Goal: Navigation & Orientation: Find specific page/section

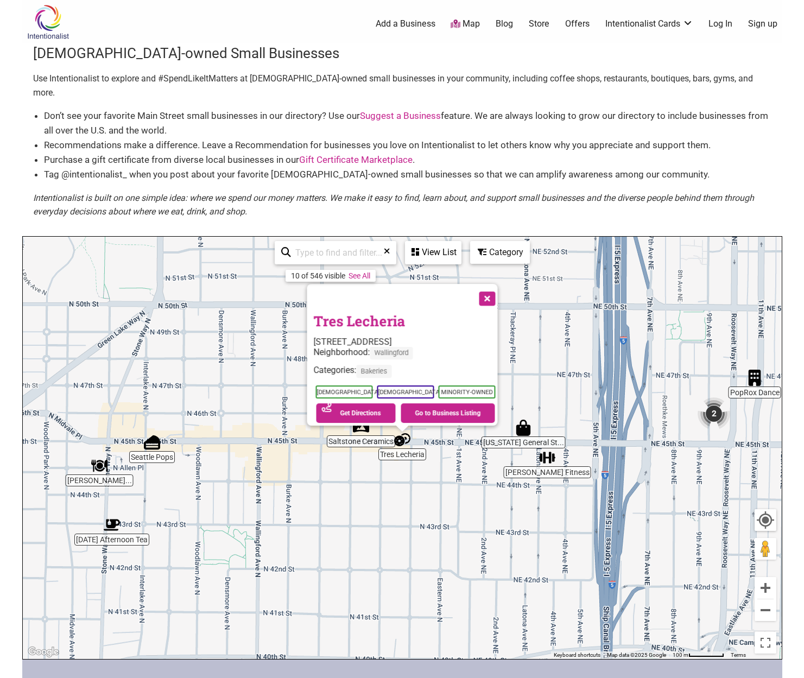
click at [723, 402] on img "2" at bounding box center [713, 413] width 33 height 33
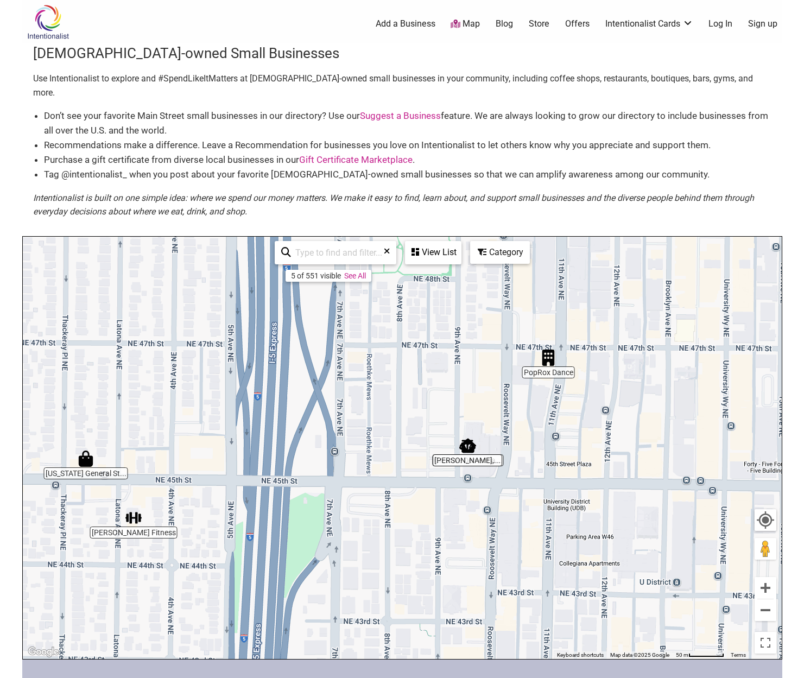
click at [550, 350] on img "PopRox Dance" at bounding box center [548, 358] width 16 height 16
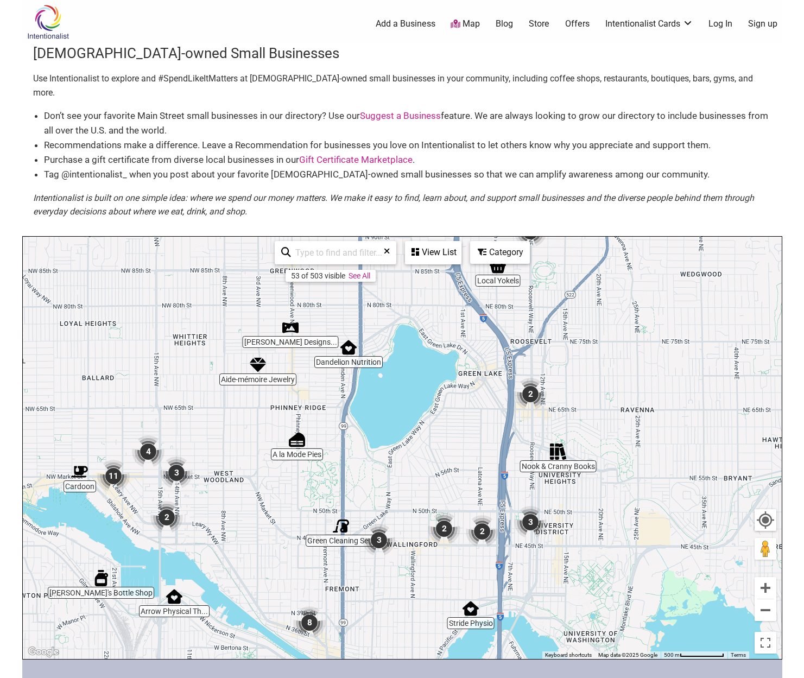
click at [551, 443] on img "Nook & Cranny Books" at bounding box center [558, 451] width 16 height 16
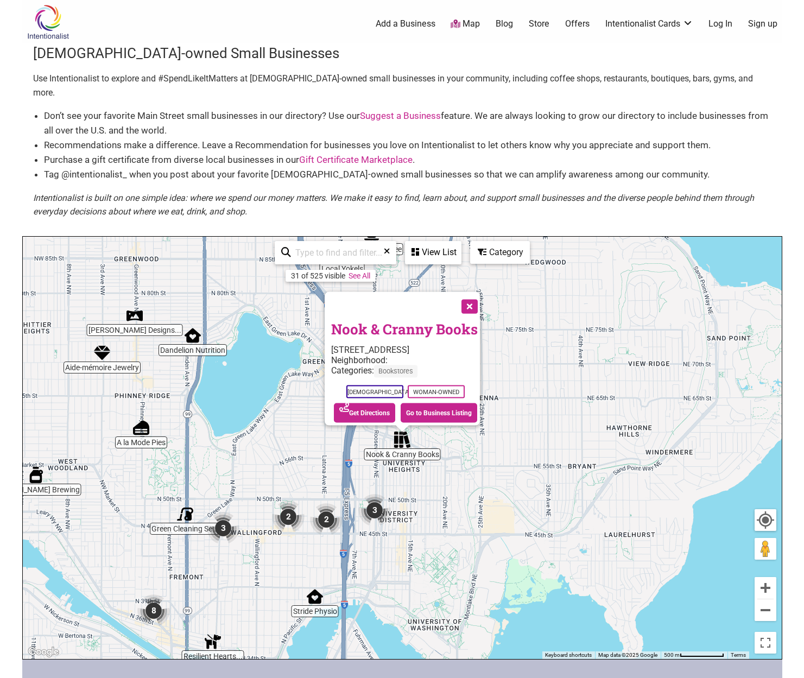
click at [370, 319] on link "Nook & Cranny Books" at bounding box center [404, 328] width 147 height 18
click at [450, 534] on div "To navigate, press the arrow keys. Nook & Cranny Books 5637 University Wy NE #1…" at bounding box center [402, 448] width 759 height 422
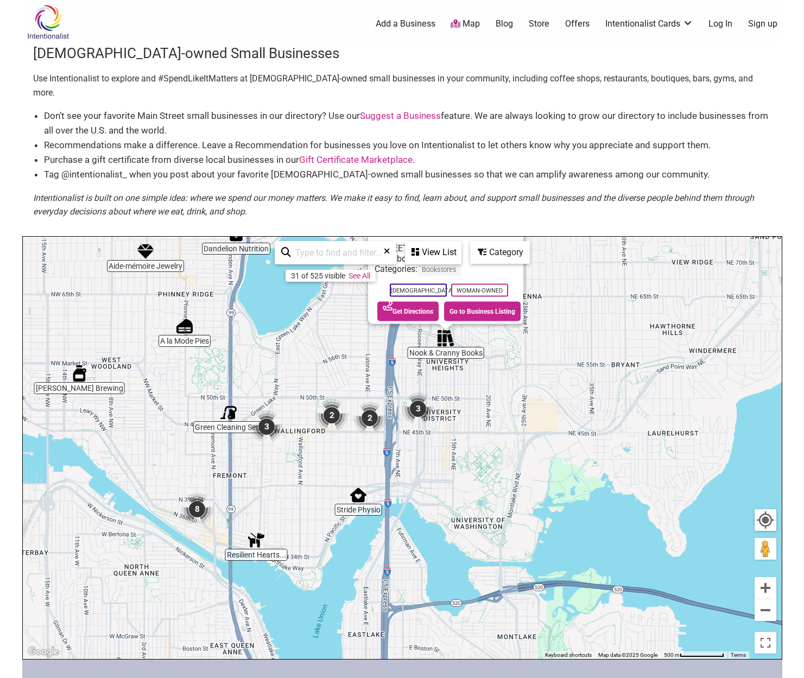
drag, startPoint x: 450, startPoint y: 534, endPoint x: 493, endPoint y: 434, distance: 108.9
click at [493, 434] on div "To navigate, press the arrow keys. Nook & Cranny Books 5637 University Wy NE #1…" at bounding box center [402, 448] width 759 height 422
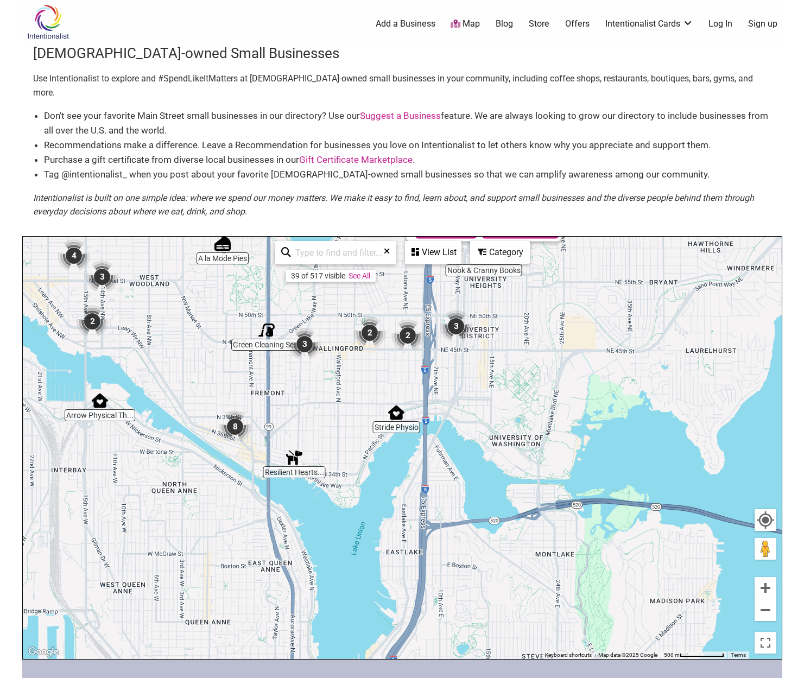
drag, startPoint x: 493, startPoint y: 434, endPoint x: 537, endPoint y: 257, distance: 182.2
click at [537, 257] on div "To navigate, press the arrow keys. Nook & Cranny Books 5637 University Wy NE #1…" at bounding box center [402, 448] width 759 height 422
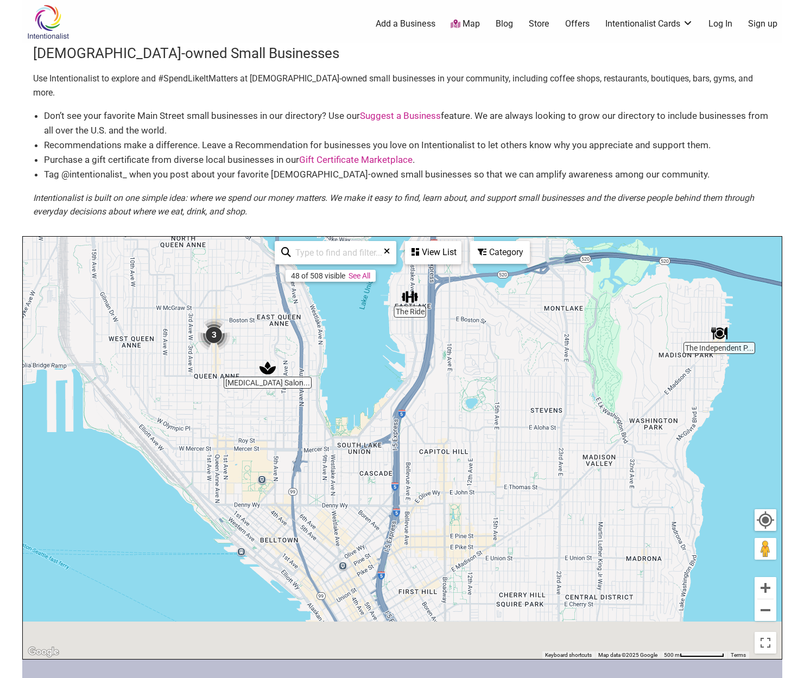
drag, startPoint x: 463, startPoint y: 516, endPoint x: 471, endPoint y: 298, distance: 217.8
click at [471, 298] on div "To navigate, press the arrow keys." at bounding box center [402, 448] width 759 height 422
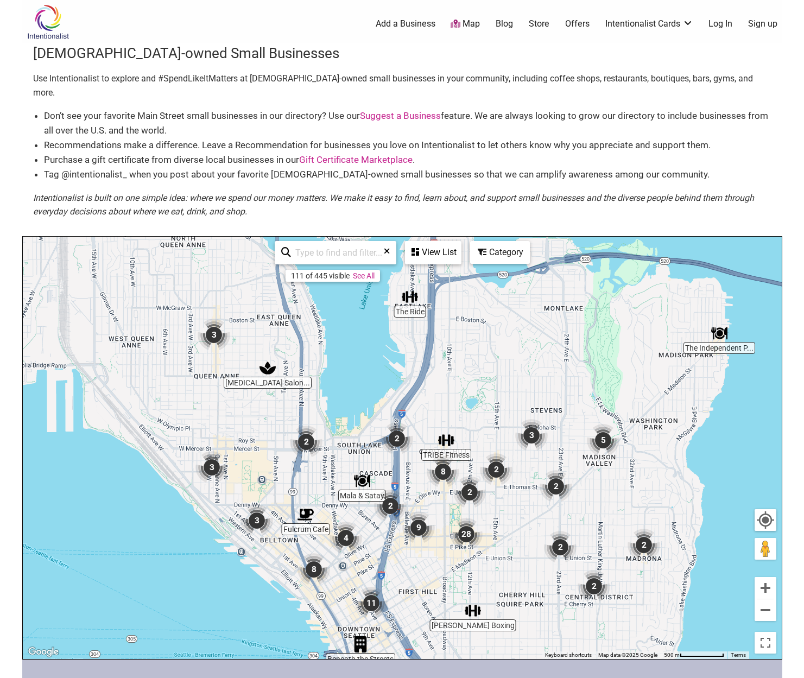
drag, startPoint x: 403, startPoint y: 507, endPoint x: 449, endPoint y: 363, distance: 151.0
click at [435, 511] on img "9" at bounding box center [418, 527] width 33 height 33
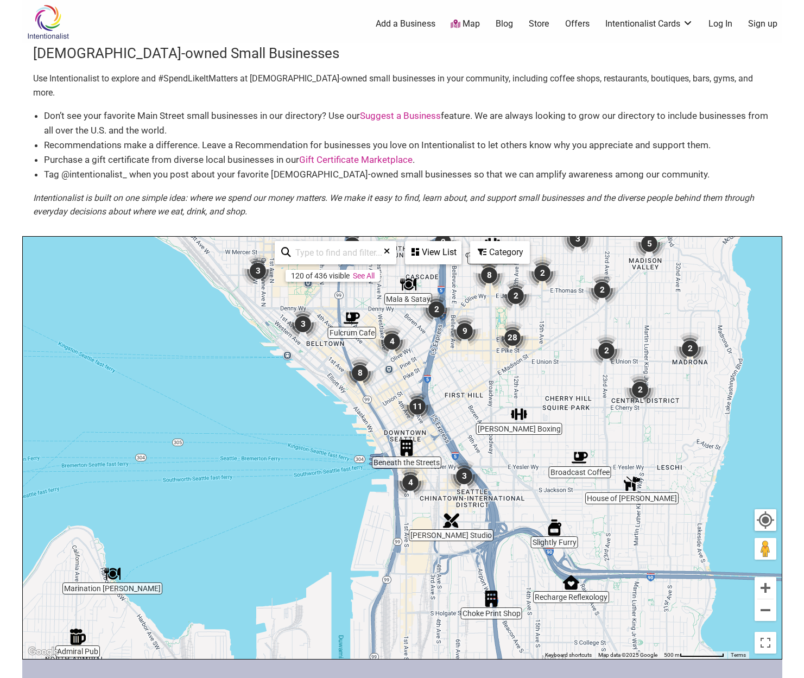
click at [331, 384] on div "To navigate, press the arrow keys." at bounding box center [402, 448] width 759 height 422
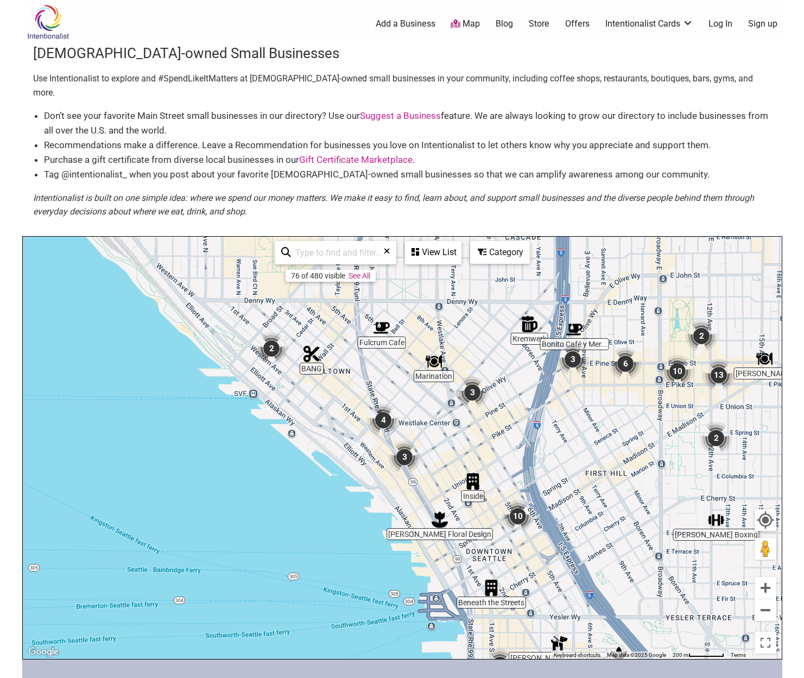
drag, startPoint x: 310, startPoint y: 345, endPoint x: 320, endPoint y: 429, distance: 85.2
click at [320, 429] on div "To navigate, press the arrow keys." at bounding box center [402, 448] width 759 height 422
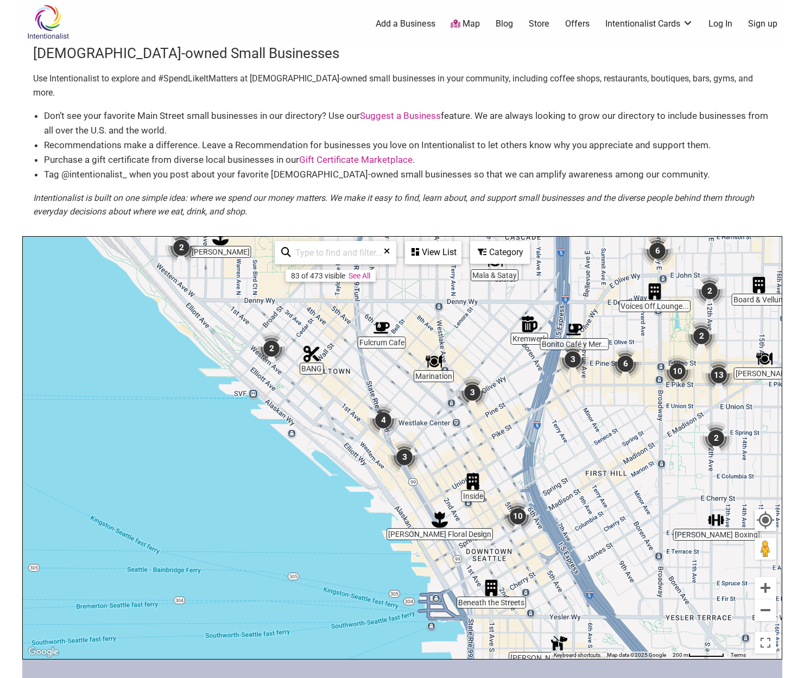
click at [264, 336] on img "2" at bounding box center [271, 348] width 33 height 33
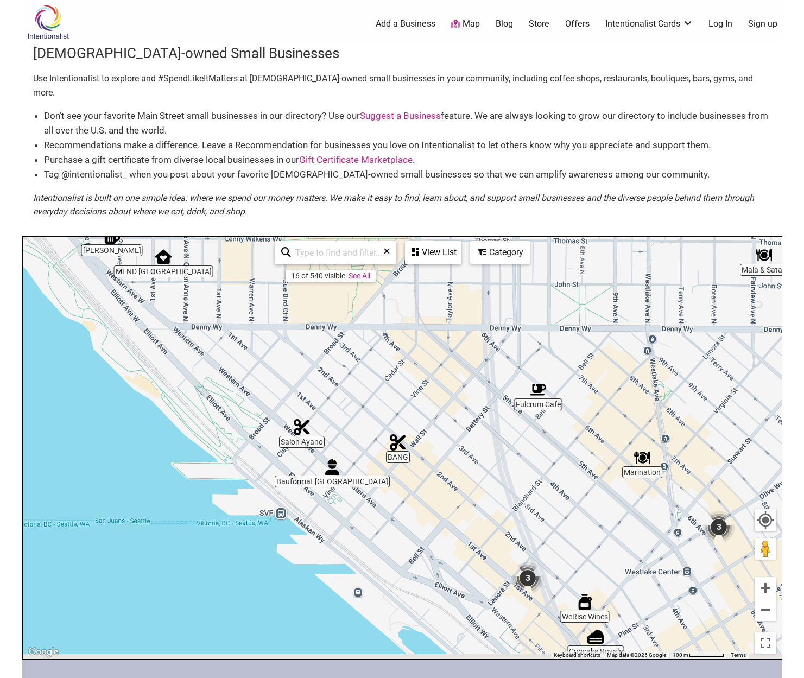
drag, startPoint x: 450, startPoint y: 514, endPoint x: 376, endPoint y: 316, distance: 212.1
click at [376, 316] on div "To navigate, press the arrow keys." at bounding box center [402, 448] width 759 height 422
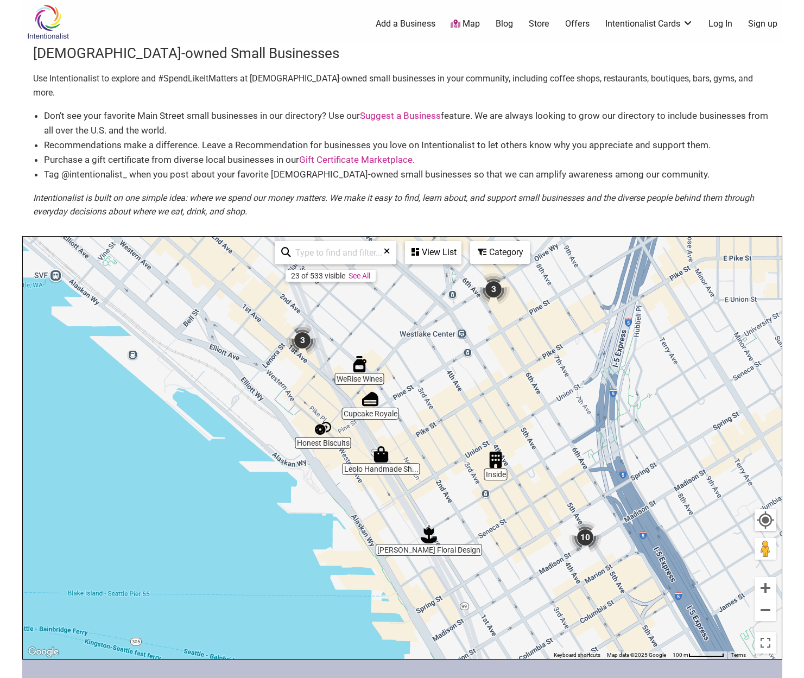
drag, startPoint x: 378, startPoint y: 316, endPoint x: 230, endPoint y: 348, distance: 152.2
click at [230, 348] on div "To navigate, press the arrow keys." at bounding box center [402, 448] width 759 height 422
click at [301, 324] on img "3" at bounding box center [302, 340] width 33 height 33
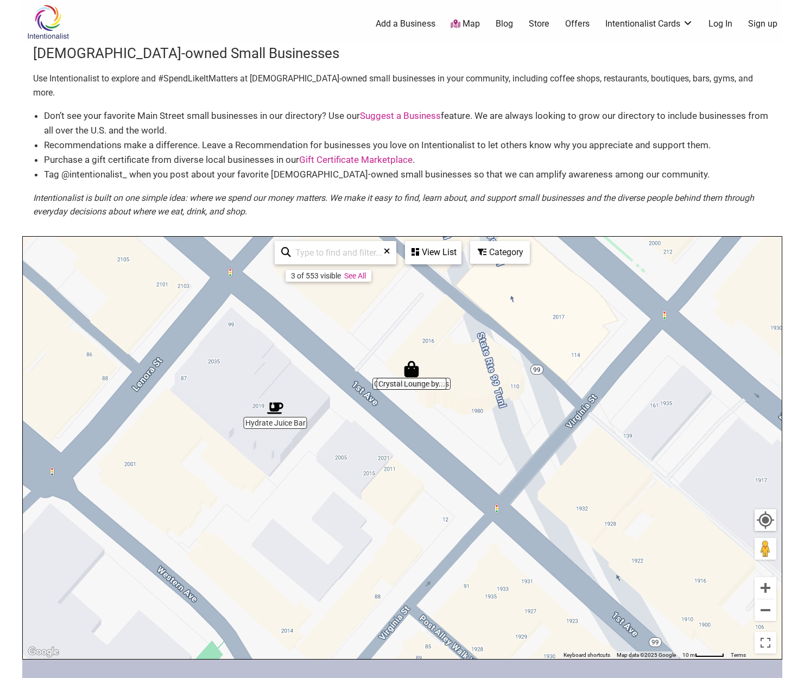
click at [408, 361] on img "Crystal Lounge by Crystallography Gems" at bounding box center [411, 369] width 16 height 16
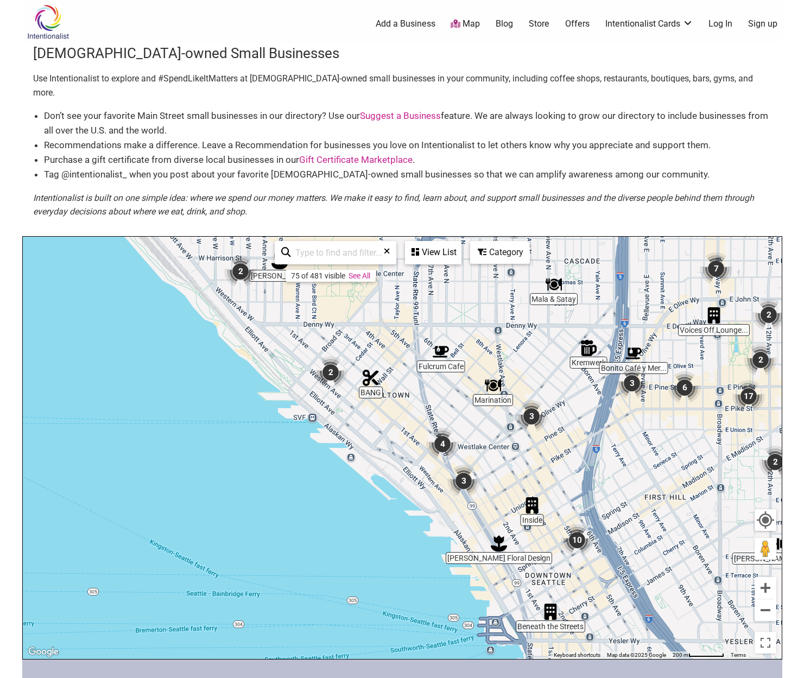
click at [550, 603] on img "Beneath the Streets" at bounding box center [550, 611] width 16 height 16
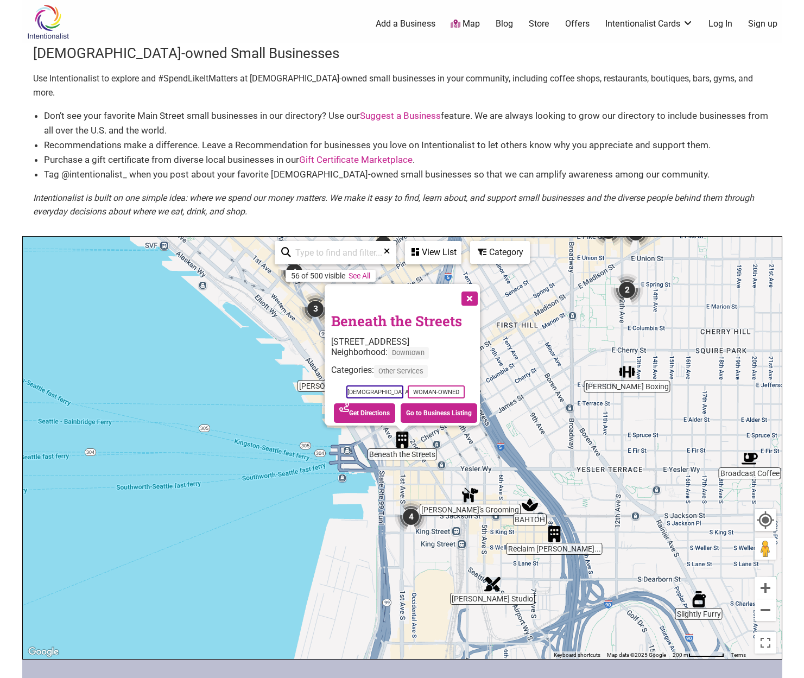
click at [386, 312] on link "Beneath the Streets" at bounding box center [396, 321] width 131 height 18
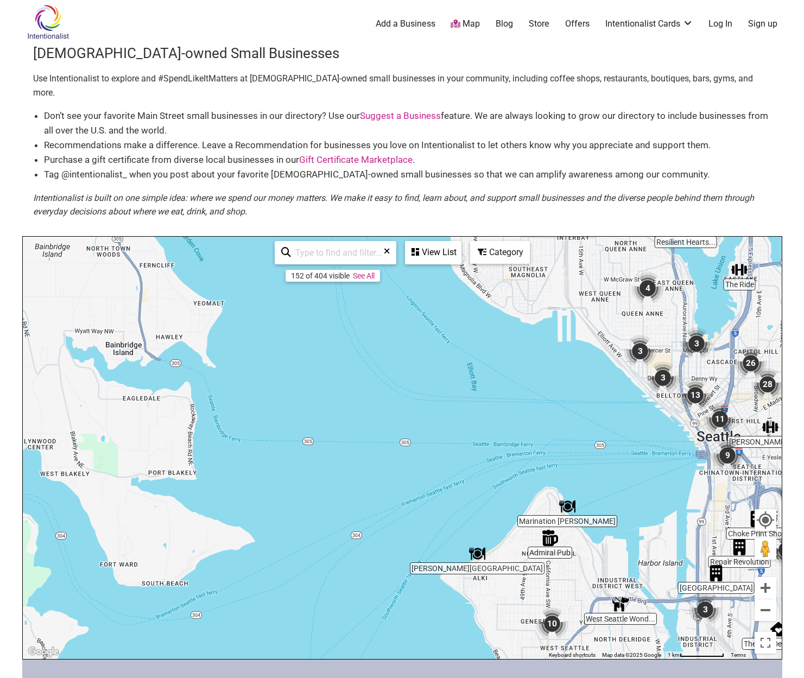
drag, startPoint x: 88, startPoint y: 439, endPoint x: 565, endPoint y: 437, distance: 477.0
click at [565, 437] on div "To navigate, press the arrow keys." at bounding box center [402, 448] width 759 height 422
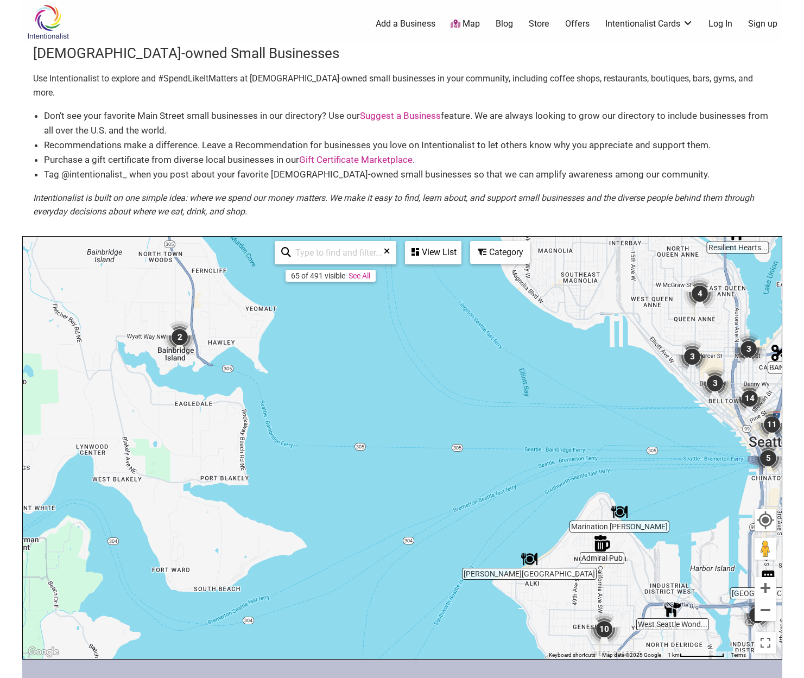
click at [180, 321] on img "2" at bounding box center [179, 337] width 33 height 33
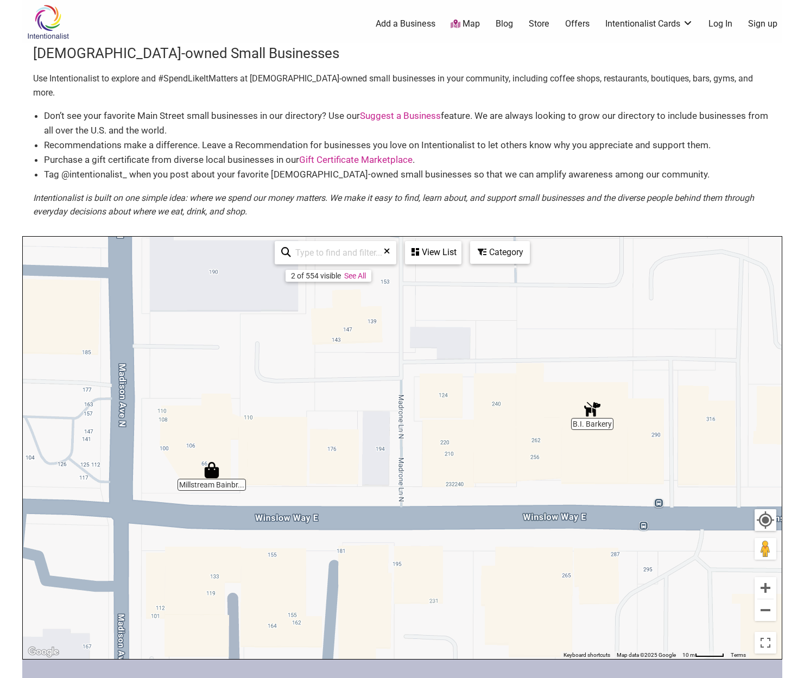
click at [212, 462] on img "Millstream Bainbridge" at bounding box center [212, 470] width 16 height 16
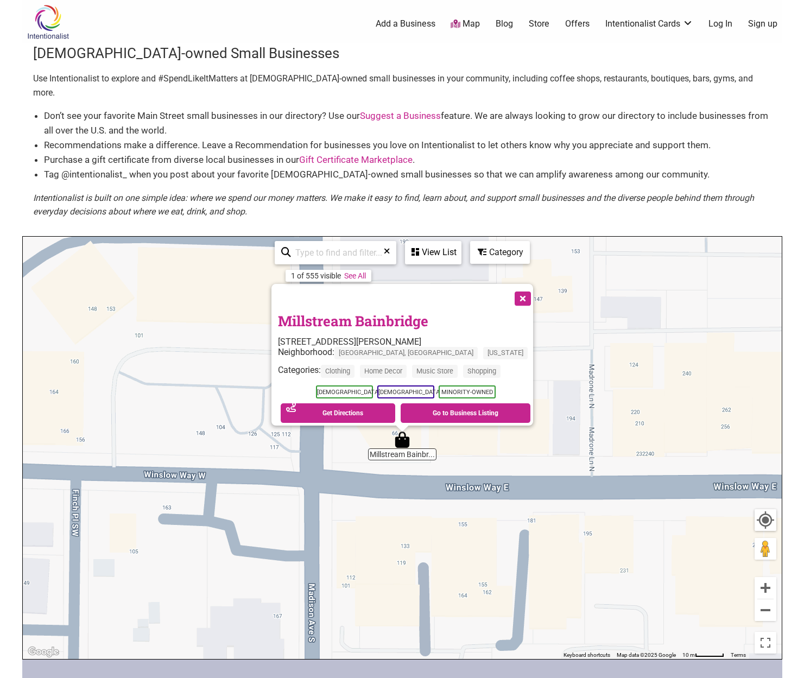
click at [579, 404] on div "To navigate, press the arrow keys. Millstream Bainbridge 122 Winslow Way E, Bai…" at bounding box center [402, 448] width 759 height 422
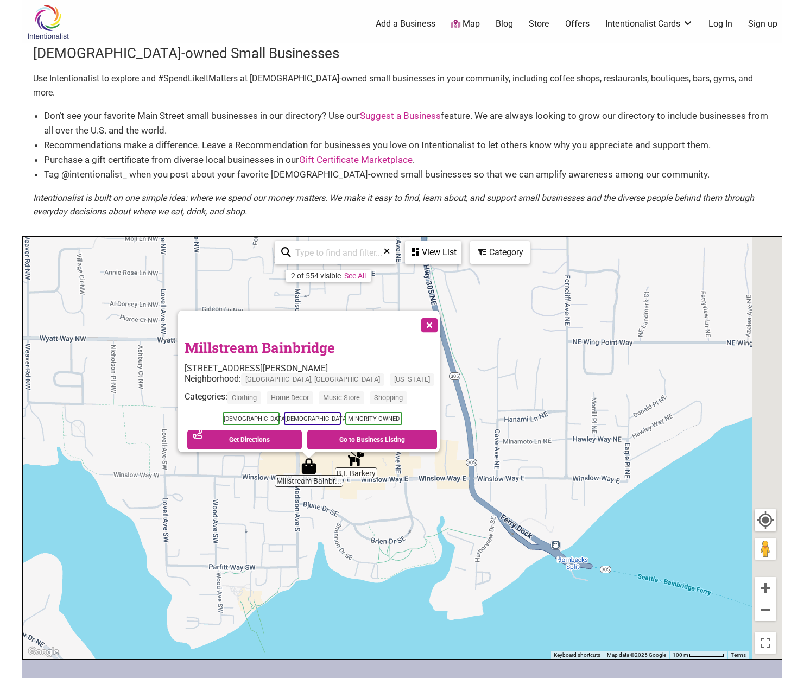
drag, startPoint x: 453, startPoint y: 603, endPoint x: 214, endPoint y: 563, distance: 242.8
click at [214, 563] on div "To navigate, press the arrow keys. Millstream Bainbridge 122 Winslow Way E, Bai…" at bounding box center [402, 448] width 759 height 422
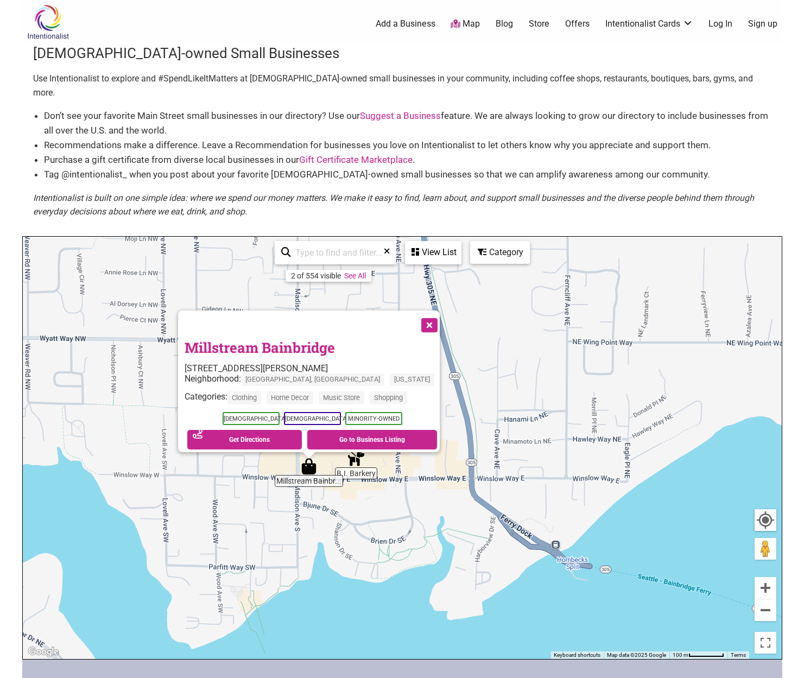
click at [353, 455] on div "To navigate, press the arrow keys. Millstream Bainbridge 122 Winslow Way E, Bai…" at bounding box center [402, 448] width 759 height 422
click at [359, 463] on div "To navigate, press the arrow keys. Millstream Bainbridge 122 Winslow Way E, Bai…" at bounding box center [402, 448] width 759 height 422
click at [358, 457] on div "To navigate, press the arrow keys. Millstream Bainbridge 122 Winslow Way E, Bai…" at bounding box center [402, 448] width 759 height 422
click at [361, 450] on img "B.I. Barkery" at bounding box center [356, 458] width 16 height 16
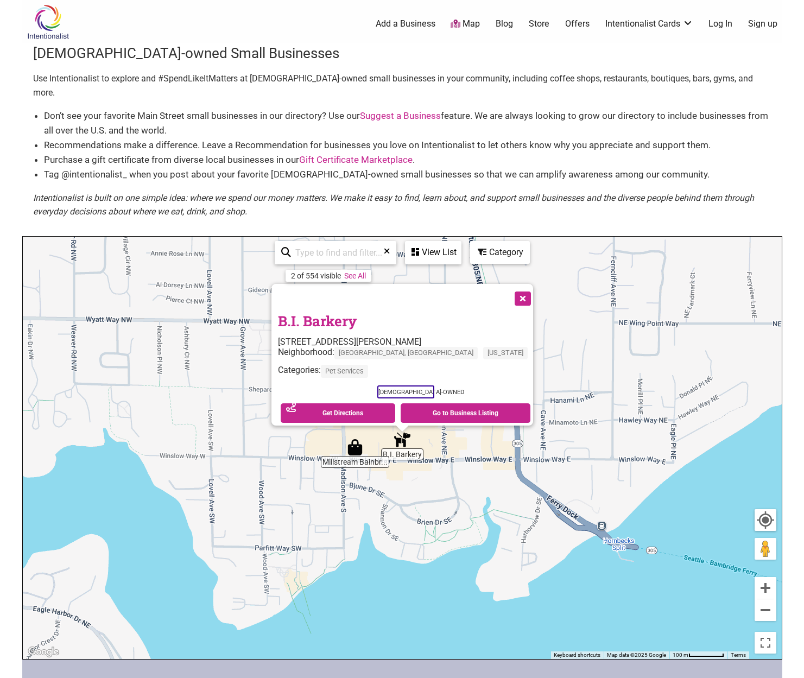
click at [525, 497] on div "To navigate, press the arrow keys. B.I. Barkery 278 Winslow Way E Suite 107, Ba…" at bounding box center [402, 448] width 759 height 422
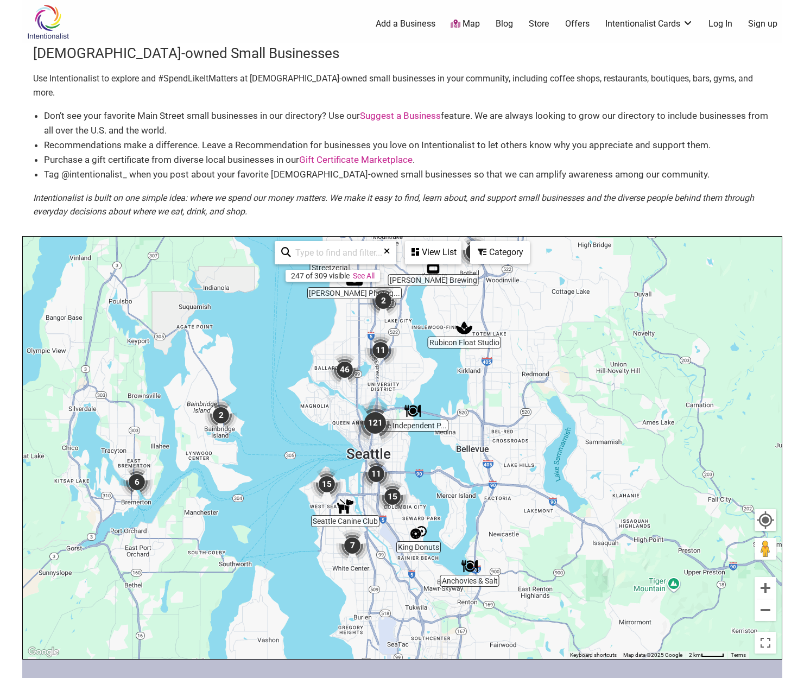
drag, startPoint x: 573, startPoint y: 564, endPoint x: 271, endPoint y: 487, distance: 311.4
click at [271, 487] on div "To navigate, press the arrow keys." at bounding box center [402, 448] width 759 height 422
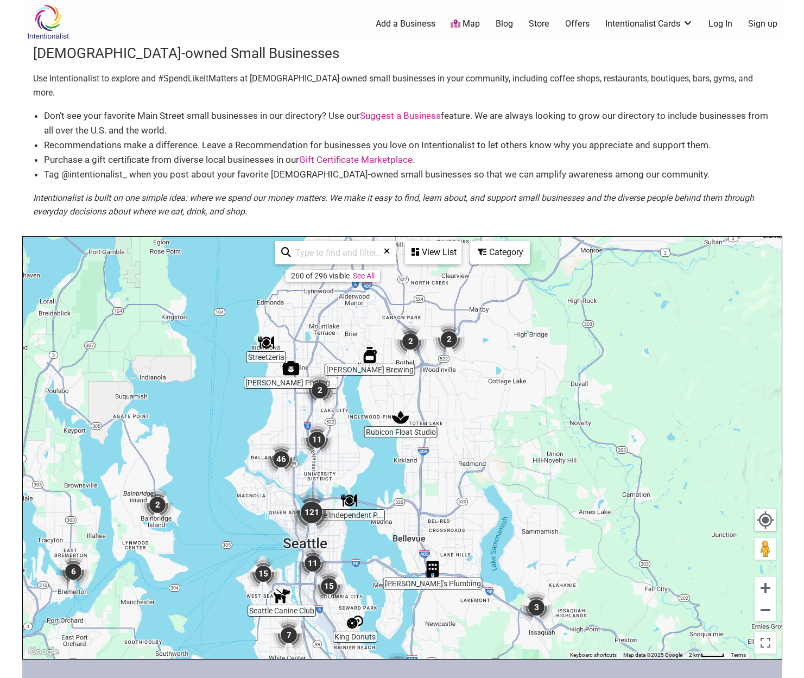
drag, startPoint x: 299, startPoint y: 382, endPoint x: 240, endPoint y: 488, distance: 122.2
click at [240, 488] on div "To navigate, press the arrow keys." at bounding box center [402, 448] width 759 height 422
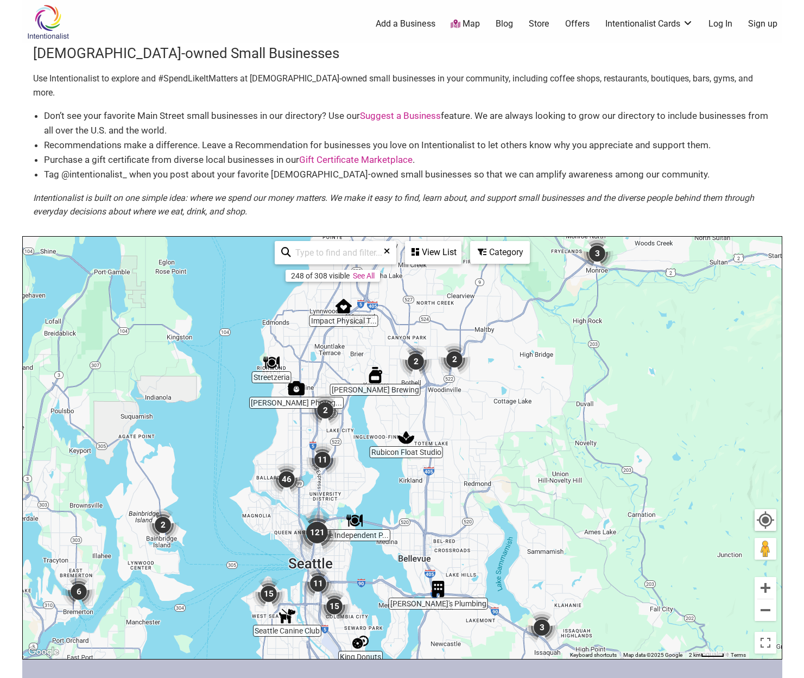
click at [460, 384] on div "To navigate, press the arrow keys." at bounding box center [402, 448] width 759 height 422
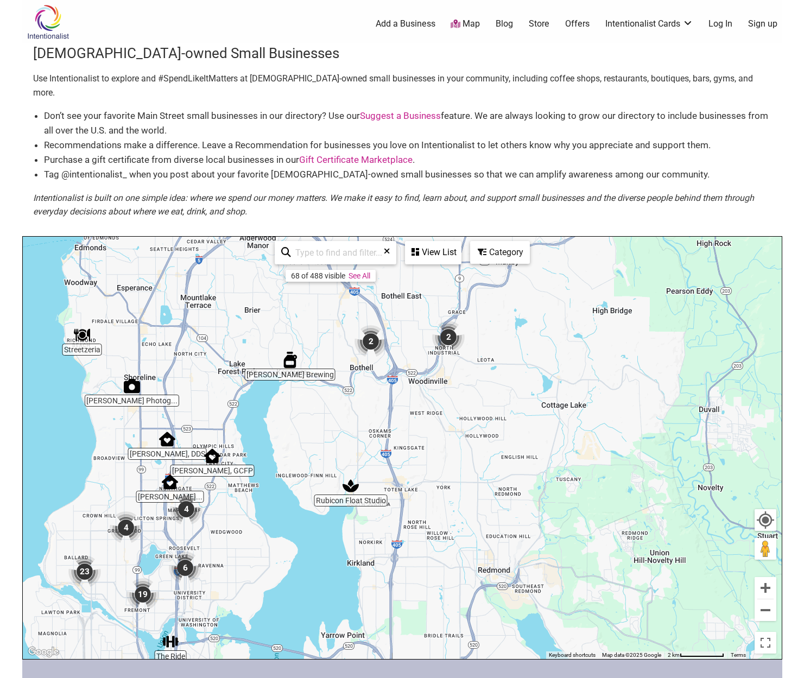
click at [161, 523] on div "To navigate, press the arrow keys." at bounding box center [402, 448] width 759 height 422
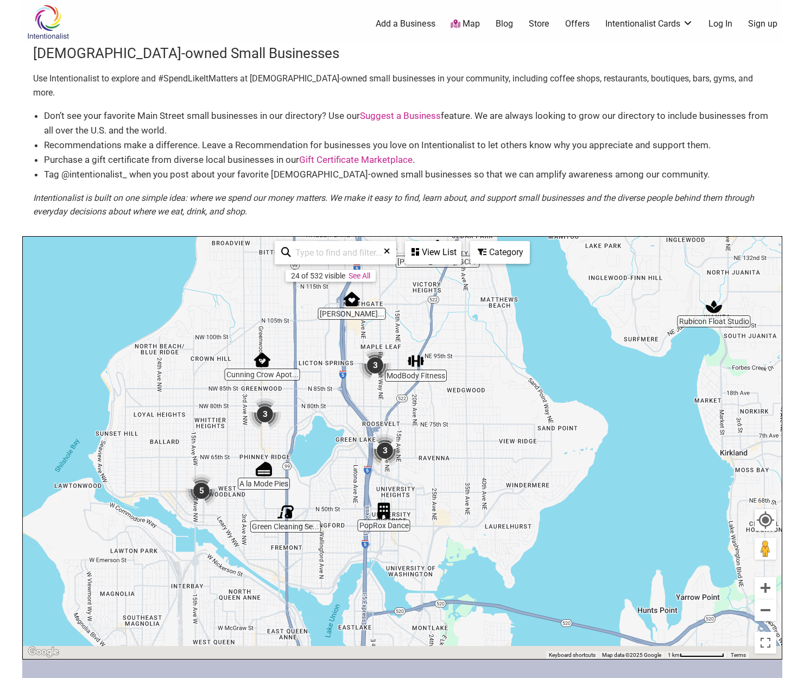
drag, startPoint x: 161, startPoint y: 523, endPoint x: 350, endPoint y: 374, distance: 240.8
click at [350, 374] on div "To navigate, press the arrow keys." at bounding box center [402, 448] width 759 height 422
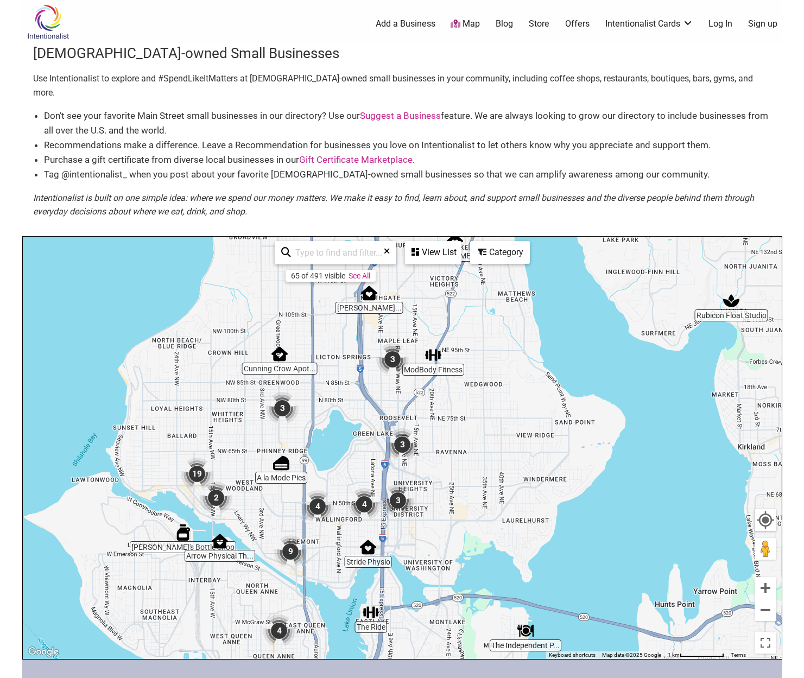
click at [337, 398] on div "To navigate, press the arrow keys." at bounding box center [402, 448] width 759 height 422
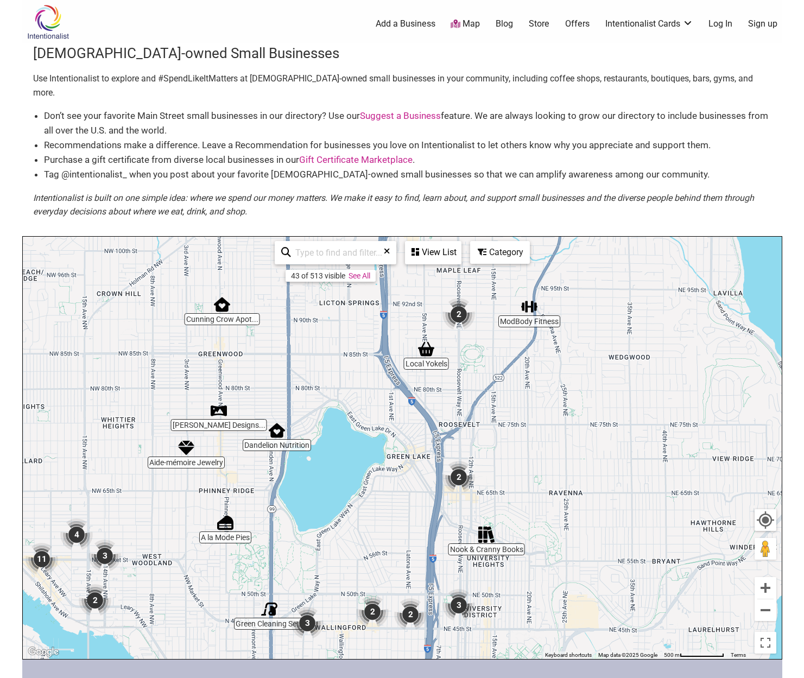
click at [306, 396] on div "To navigate, press the arrow keys." at bounding box center [402, 448] width 759 height 422
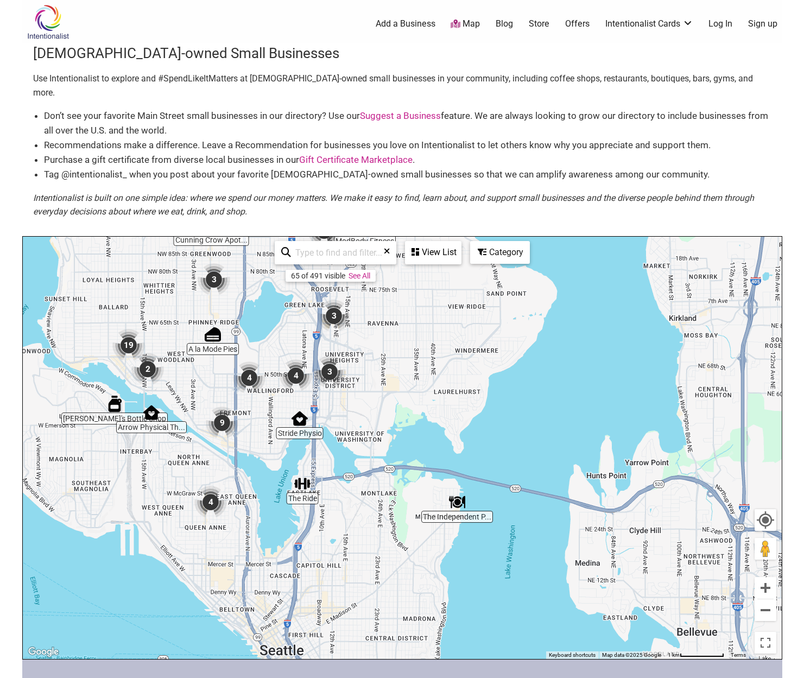
drag, startPoint x: 469, startPoint y: 534, endPoint x: 414, endPoint y: 403, distance: 142.0
click at [414, 403] on div "To navigate, press the arrow keys." at bounding box center [402, 448] width 759 height 422
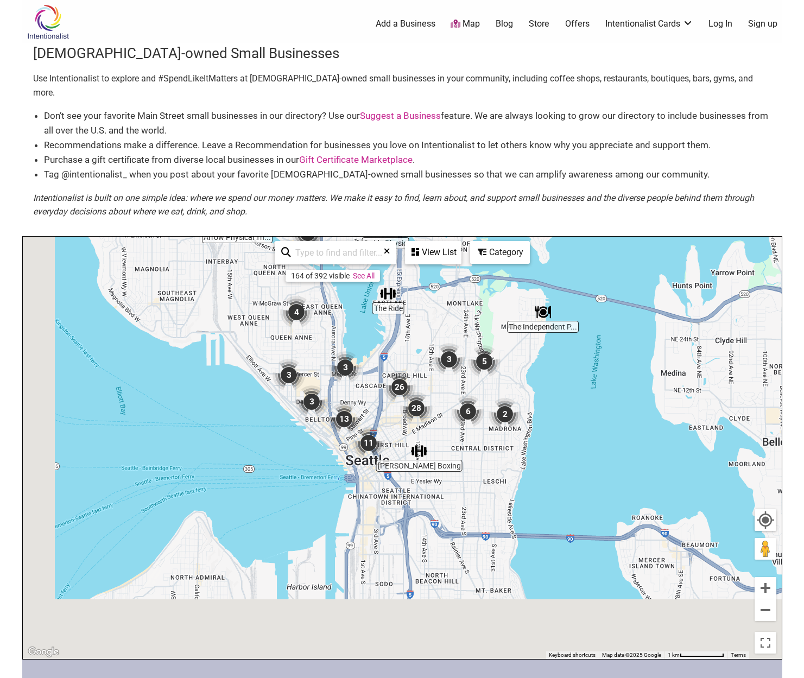
drag, startPoint x: 258, startPoint y: 541, endPoint x: 343, endPoint y: 347, distance: 210.9
click at [344, 351] on img "3" at bounding box center [345, 367] width 33 height 33
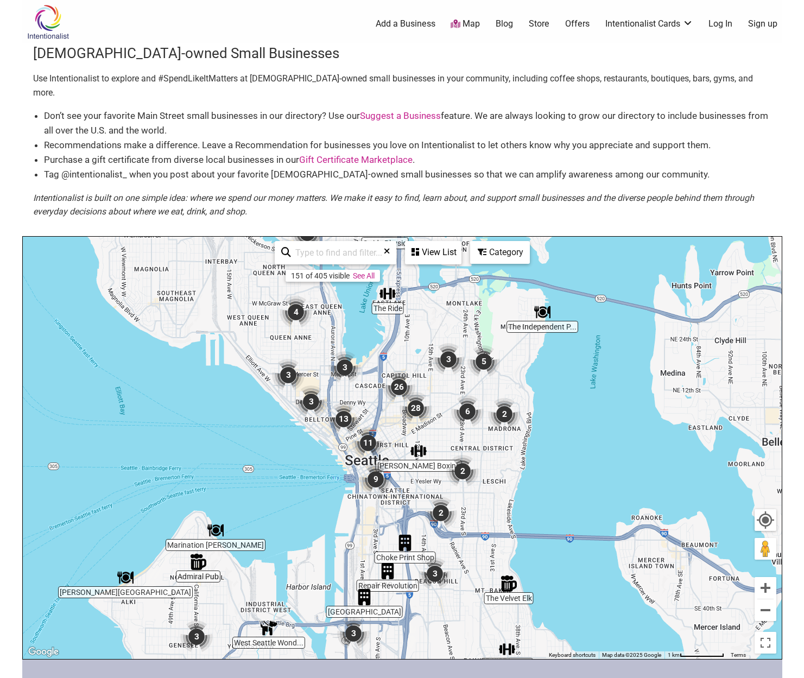
click at [120, 569] on img "Harry's Beach House" at bounding box center [125, 577] width 16 height 16
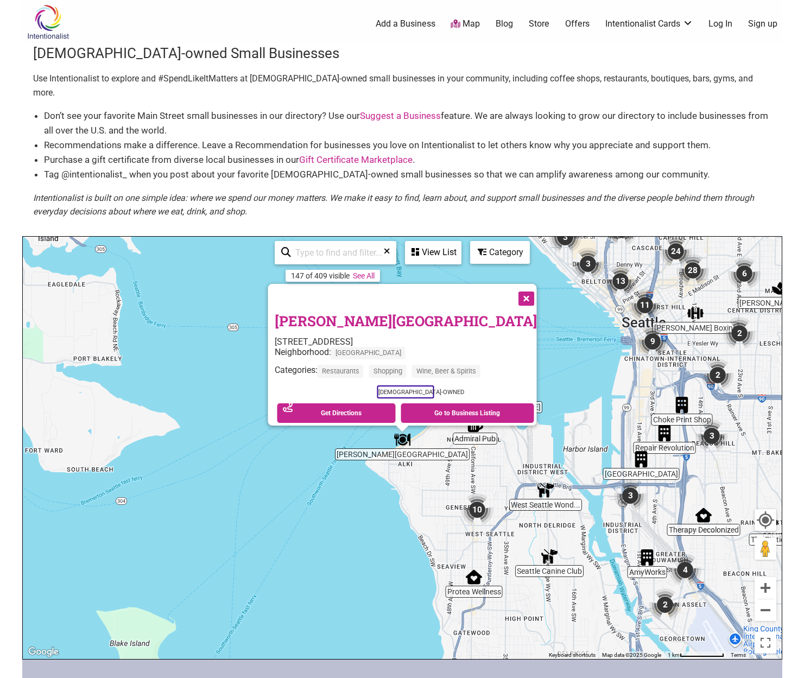
click at [348, 523] on div "To navigate, press the arrow keys. Harry's Beach House 2676 Alki Ave SW, Seattl…" at bounding box center [402, 448] width 759 height 422
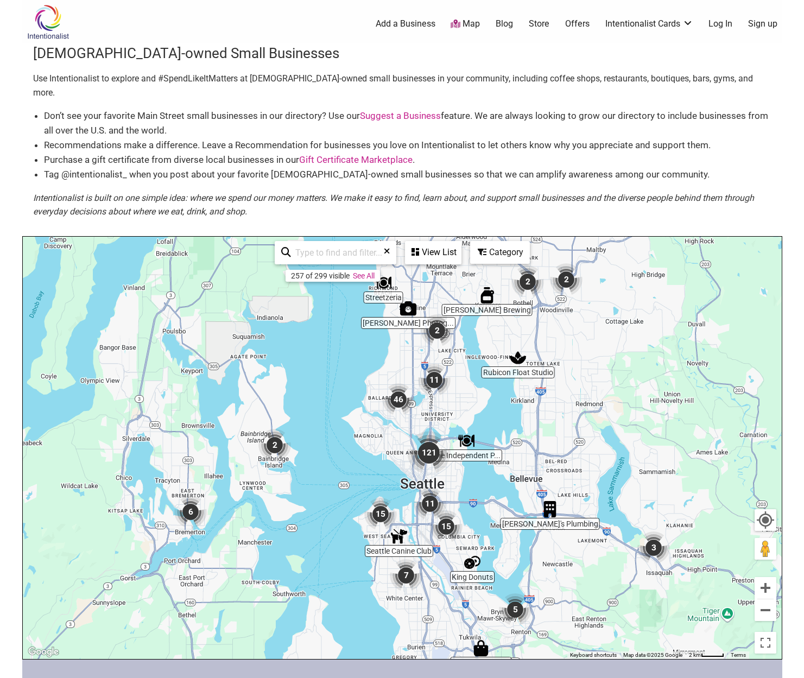
click at [164, 498] on div "To navigate, press the arrow keys." at bounding box center [402, 448] width 759 height 422
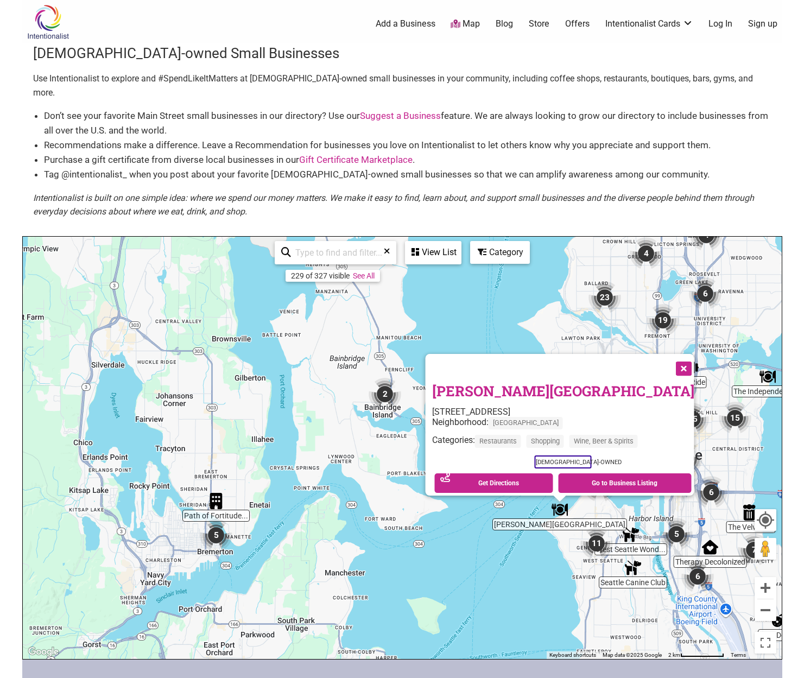
click at [174, 493] on div "To navigate, press the arrow keys. Harry's Beach House 2676 Alki Ave SW, Seattl…" at bounding box center [402, 448] width 759 height 422
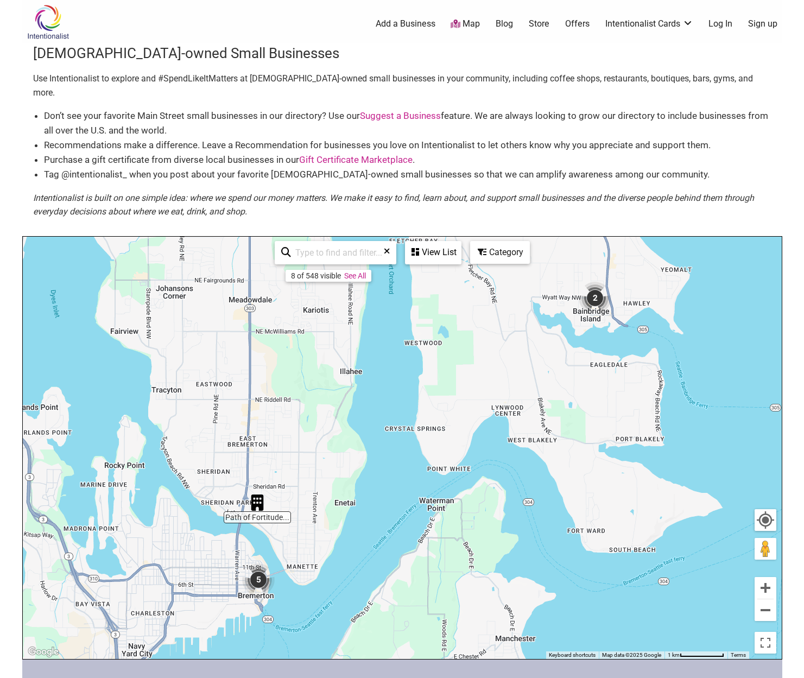
click at [256, 564] on img "5" at bounding box center [258, 579] width 33 height 33
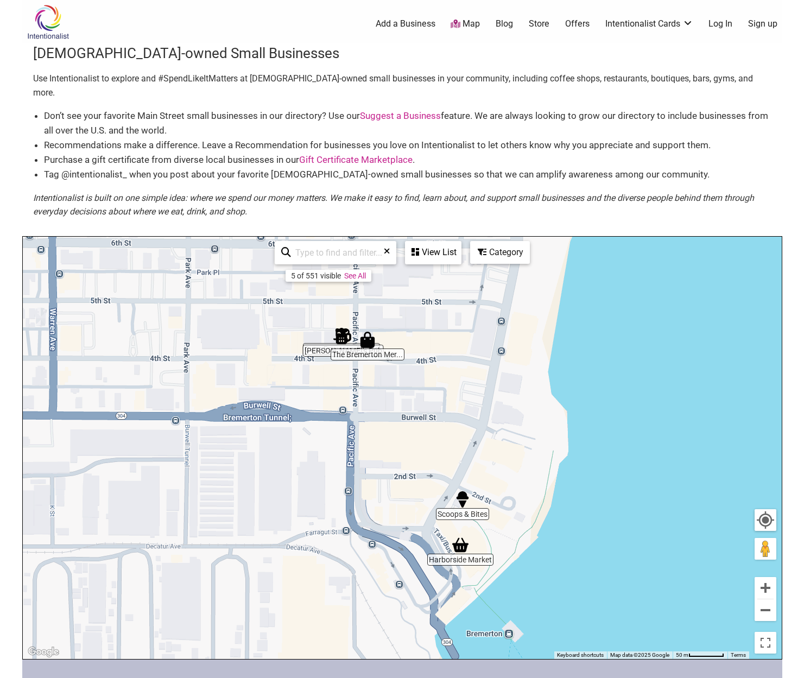
click at [459, 492] on img "Scoops & Bites" at bounding box center [462, 499] width 16 height 16
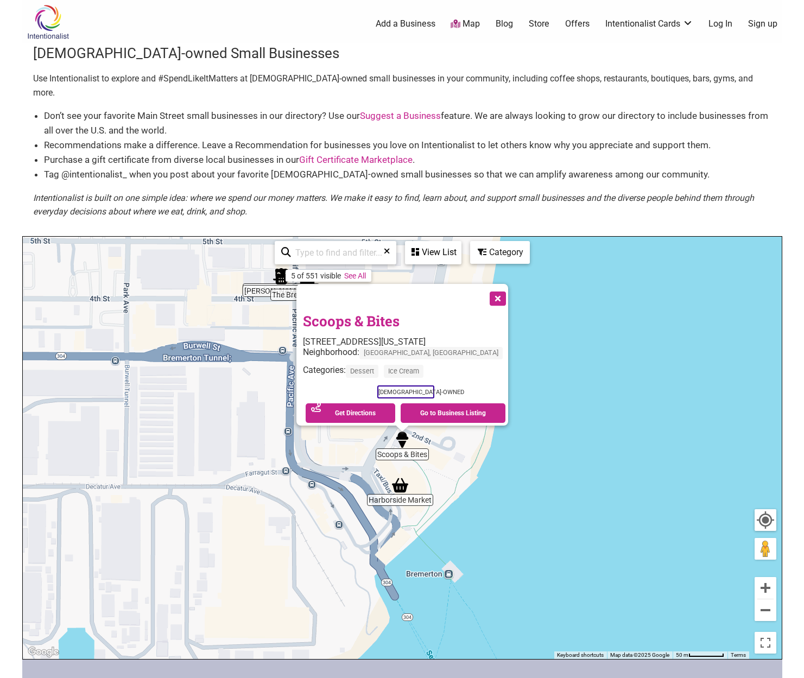
click at [400, 477] on img "Harborside Market" at bounding box center [400, 485] width 16 height 16
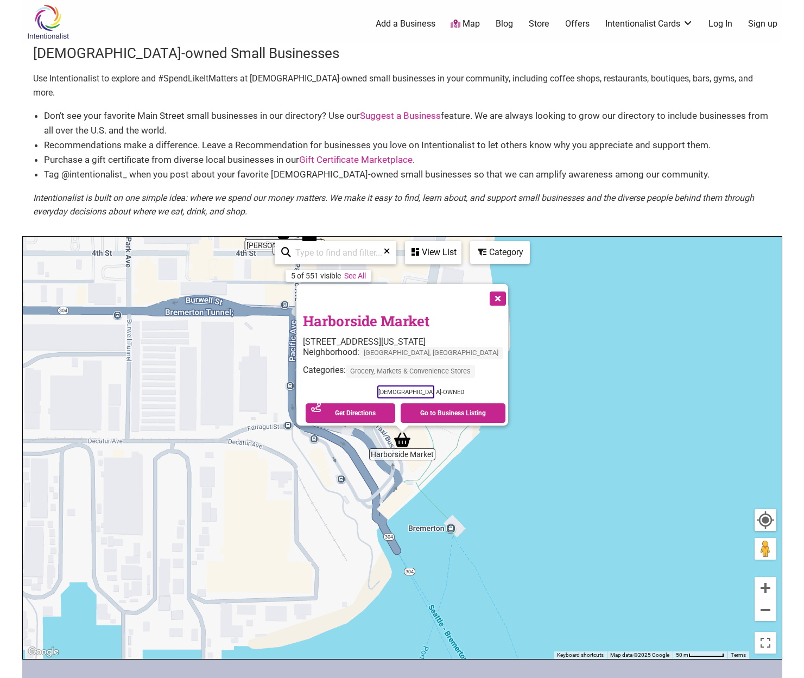
click at [282, 341] on div "To navigate, press the arrow keys. Harborside Market 40 Washington Ave, Bremert…" at bounding box center [402, 448] width 759 height 422
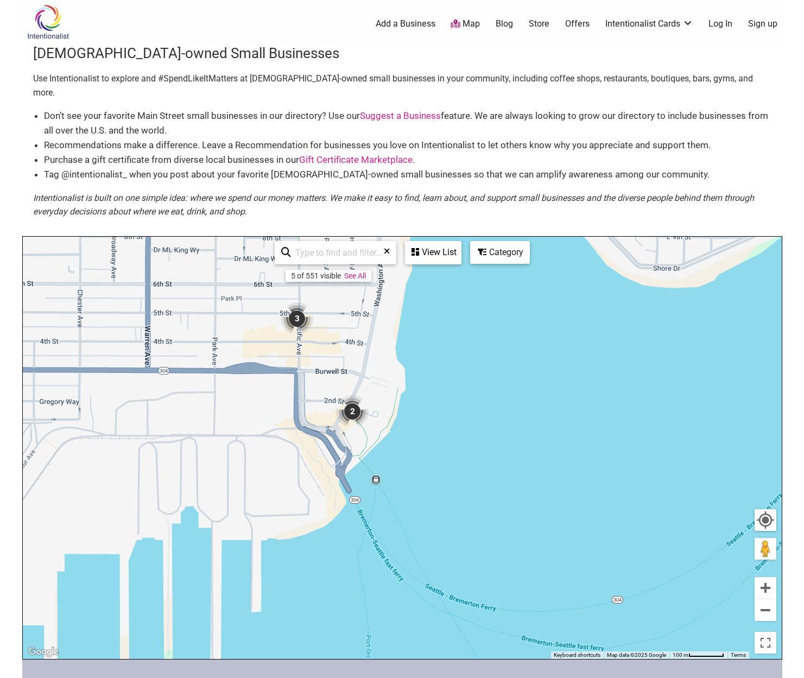
drag, startPoint x: 267, startPoint y: 354, endPoint x: 278, endPoint y: 423, distance: 70.4
click at [278, 423] on div "To navigate, press the arrow keys." at bounding box center [402, 448] width 759 height 422
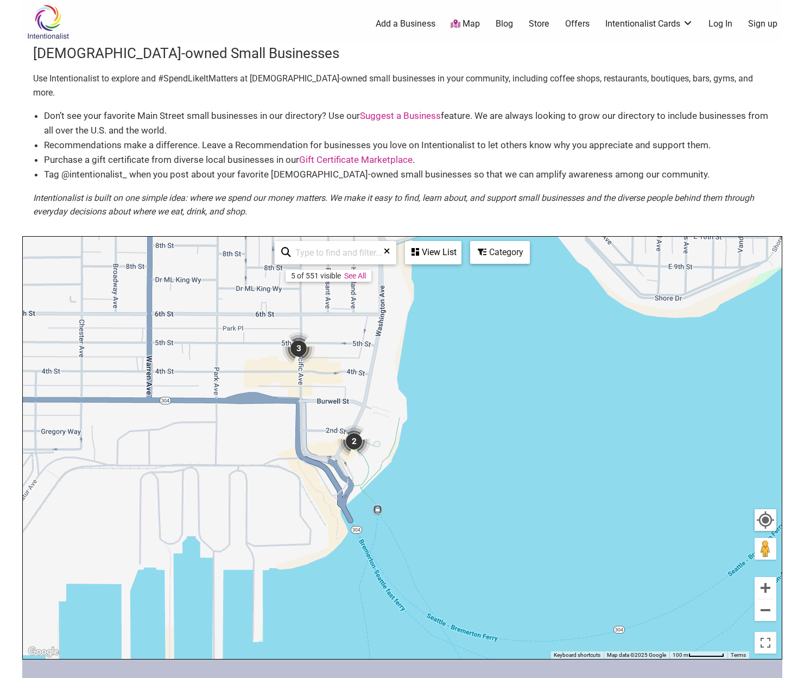
click at [302, 332] on img "3" at bounding box center [298, 348] width 33 height 33
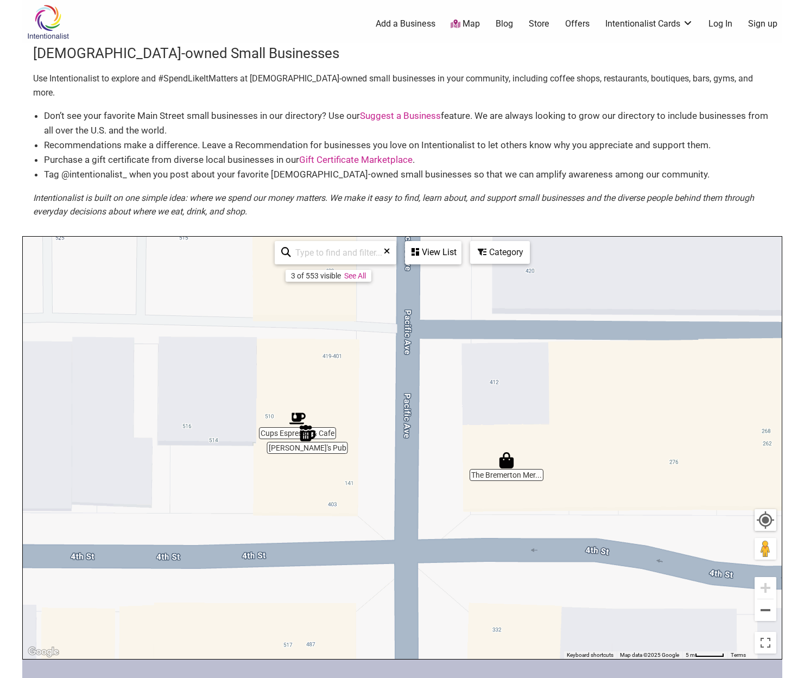
click at [491, 465] on div "To navigate, press the arrow keys." at bounding box center [402, 448] width 759 height 422
click at [276, 418] on div "To navigate, press the arrow keys." at bounding box center [402, 448] width 759 height 422
click at [295, 410] on img "Cups Espresso & Cafe" at bounding box center [297, 418] width 16 height 16
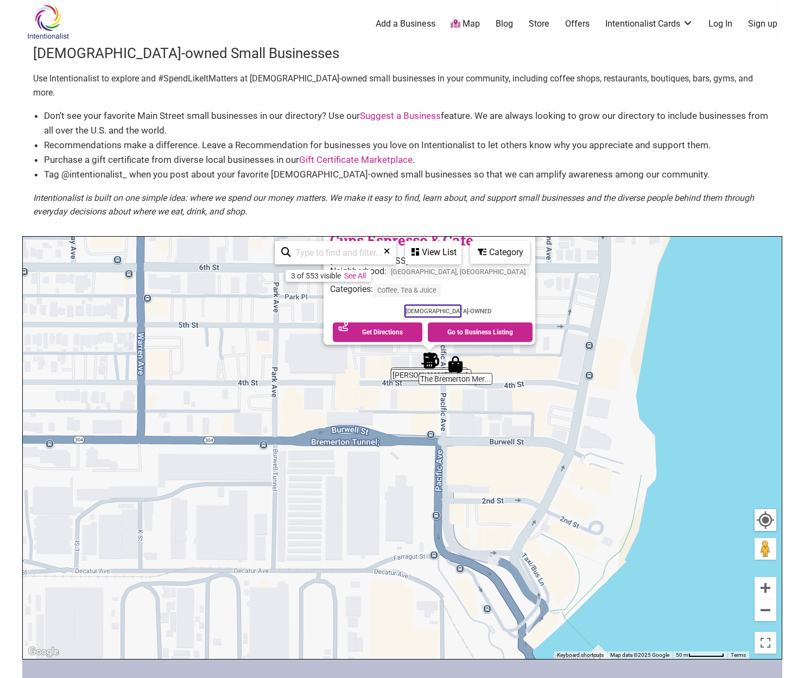
drag, startPoint x: 444, startPoint y: 525, endPoint x: 434, endPoint y: 364, distance: 162.1
click at [434, 364] on div "To navigate, press the arrow keys. Cups Espresso & Cafe 409 Pacific Ave UNIT 20…" at bounding box center [402, 448] width 759 height 422
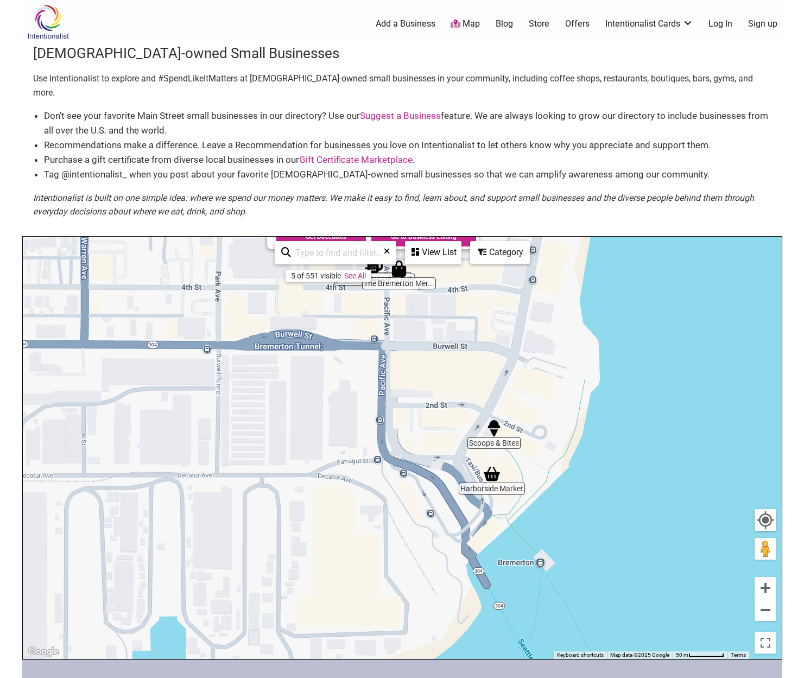
drag, startPoint x: 615, startPoint y: 507, endPoint x: 558, endPoint y: 328, distance: 187.4
click at [558, 328] on div "To navigate, press the arrow keys. Cups Espresso & Cafe 409 Pacific Ave UNIT 20…" at bounding box center [402, 448] width 759 height 422
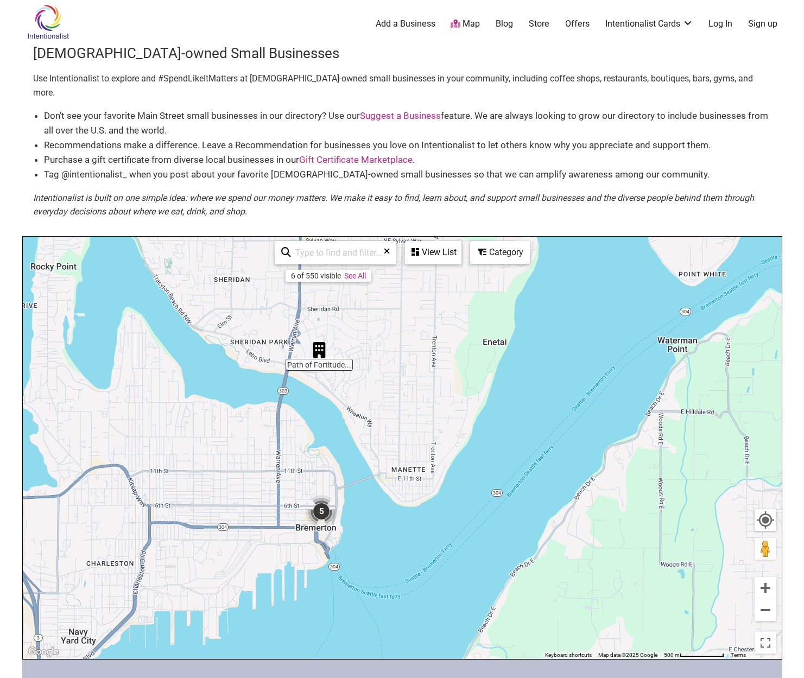
click at [321, 495] on img "5" at bounding box center [321, 511] width 33 height 33
